Goal: Task Accomplishment & Management: Manage account settings

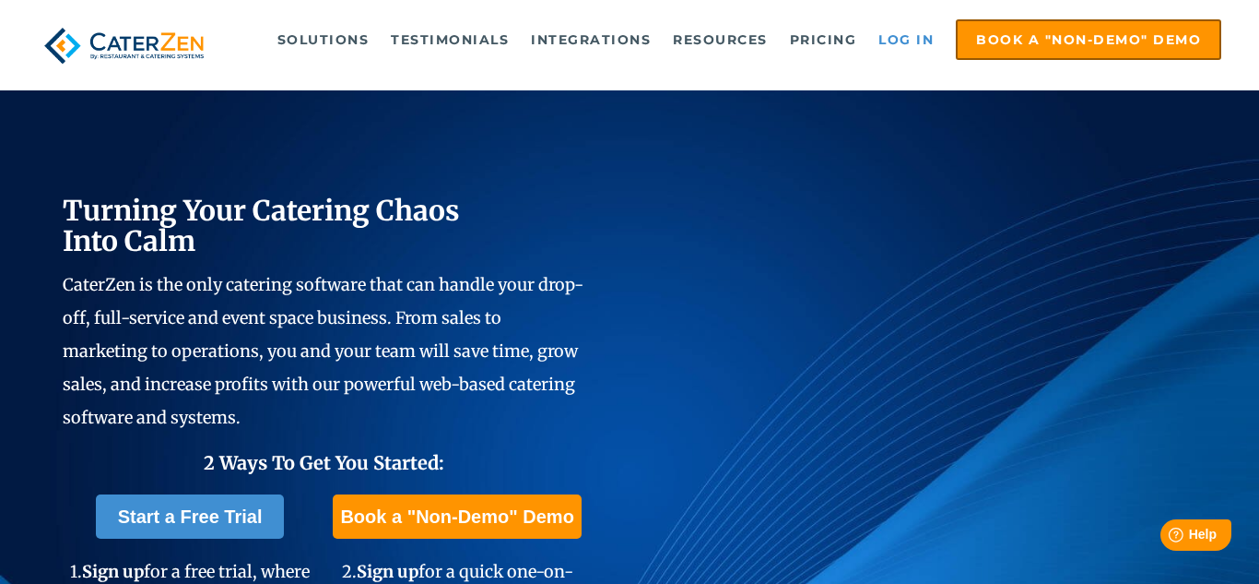
click at [918, 38] on link "Log in" at bounding box center [906, 39] width 74 height 37
click at [904, 37] on link "Log in" at bounding box center [906, 39] width 74 height 37
